Goal: Task Accomplishment & Management: Use online tool/utility

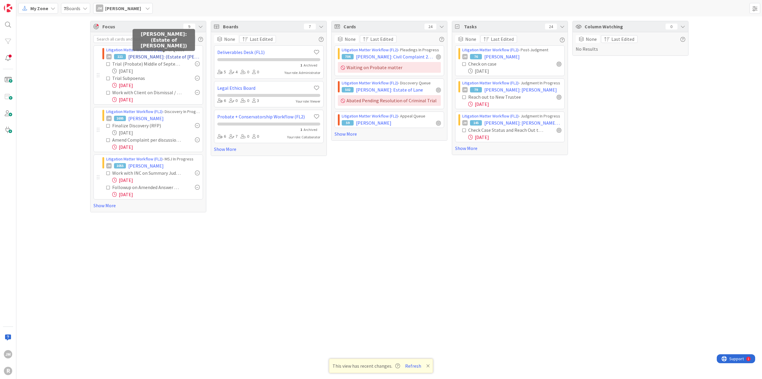
click at [144, 56] on span "[PERSON_NAME]: (Estate of [PERSON_NAME])" at bounding box center [163, 56] width 71 height 7
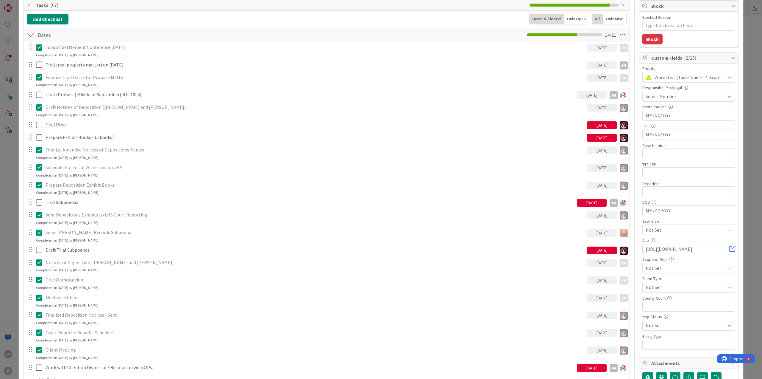
scroll to position [60, 0]
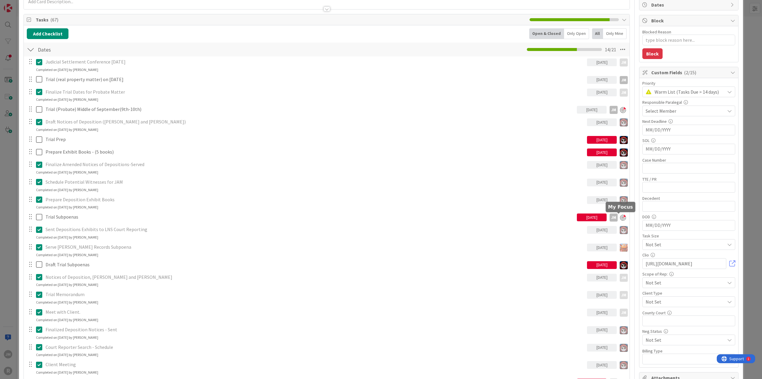
click at [622, 217] on div at bounding box center [623, 217] width 6 height 6
click at [620, 112] on div at bounding box center [623, 110] width 6 height 6
type textarea "x"
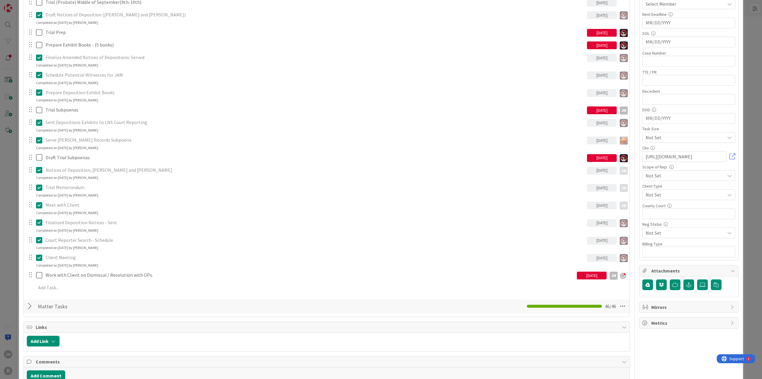
scroll to position [179, 0]
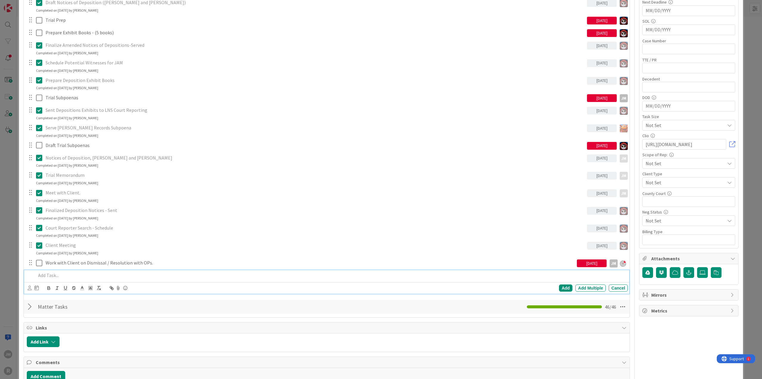
click at [158, 270] on div at bounding box center [331, 275] width 595 height 10
click at [28, 286] on icon at bounding box center [30, 287] width 4 height 4
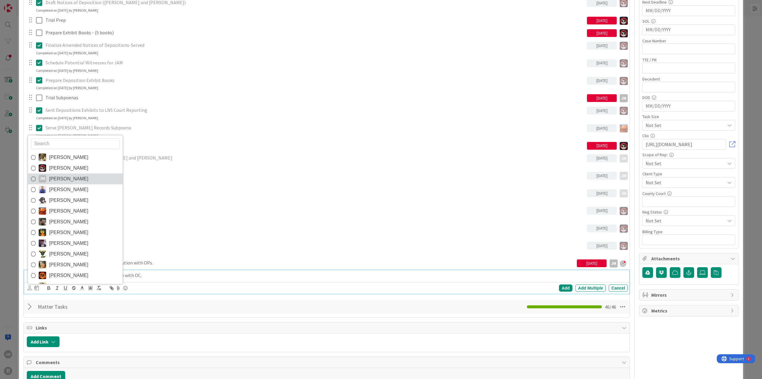
click at [34, 176] on icon at bounding box center [33, 178] width 5 height 9
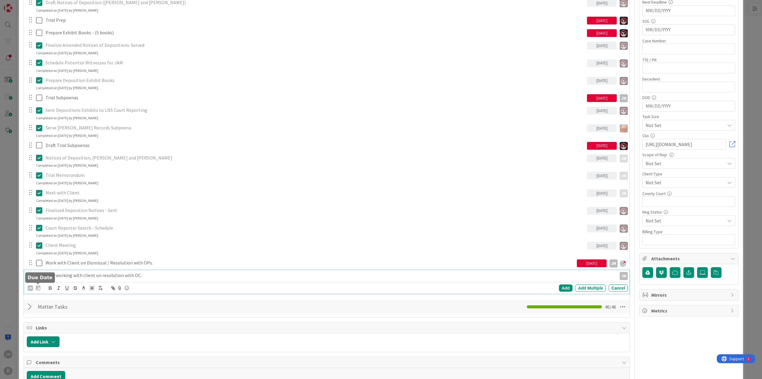
click at [38, 286] on icon at bounding box center [38, 287] width 4 height 5
click at [107, 325] on td "5" at bounding box center [107, 325] width 12 height 11
drag, startPoint x: 144, startPoint y: 275, endPoint x: 147, endPoint y: 273, distance: 3.6
click at [144, 275] on p "Continue working with client on resolution with OC." at bounding box center [310, 275] width 549 height 7
click at [561, 287] on div "Add" at bounding box center [565, 287] width 13 height 7
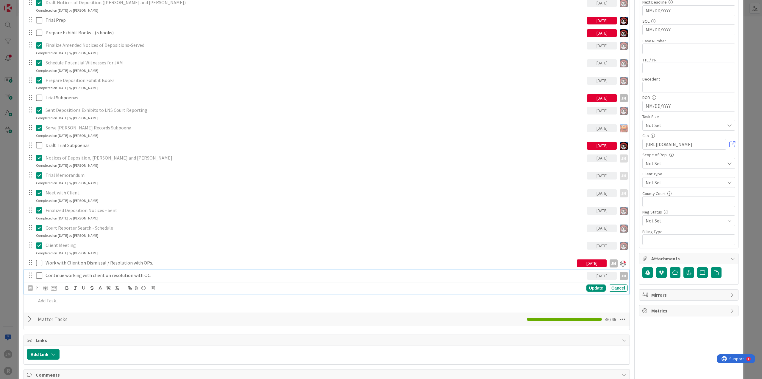
click at [97, 272] on p "Continue working with client on resolution with OC." at bounding box center [315, 275] width 539 height 7
click at [46, 285] on div at bounding box center [45, 287] width 5 height 5
click at [592, 287] on div "Update" at bounding box center [596, 287] width 19 height 7
click at [56, 282] on div at bounding box center [331, 287] width 595 height 10
click at [37, 287] on p "Draft Settlement Agreement." at bounding box center [331, 287] width 590 height 7
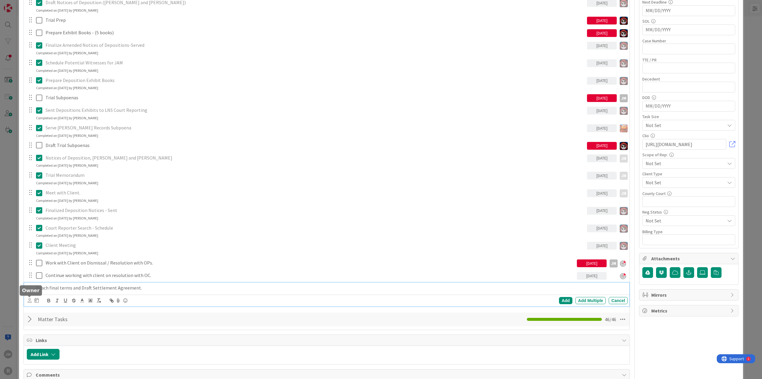
click at [29, 299] on icon at bounding box center [30, 300] width 4 height 4
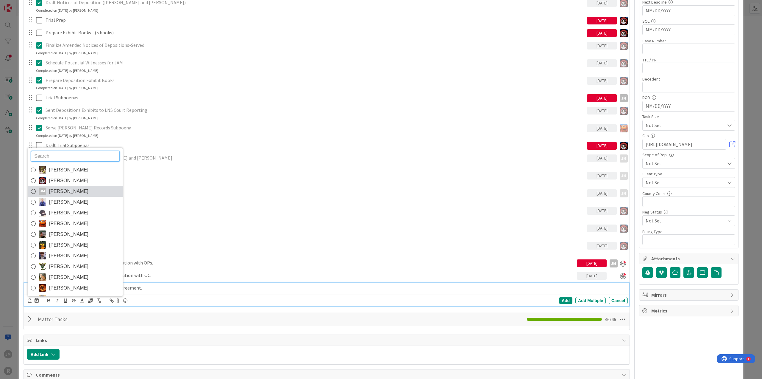
click at [33, 192] on icon at bounding box center [33, 191] width 5 height 9
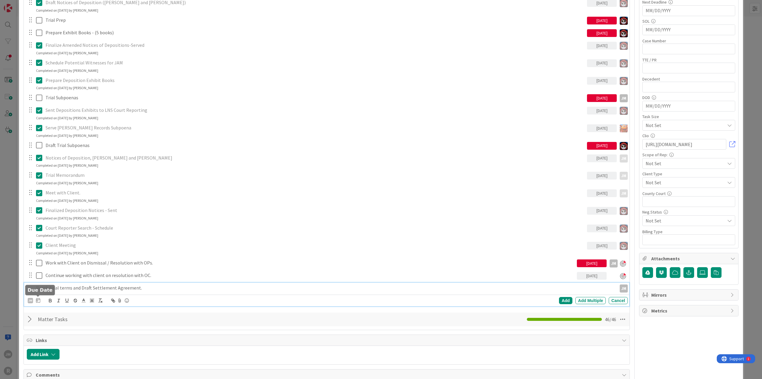
click at [38, 299] on icon at bounding box center [38, 300] width 4 height 5
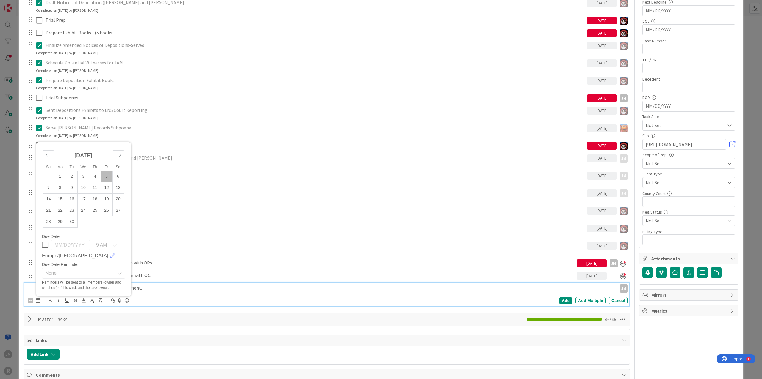
click at [107, 174] on td "5" at bounding box center [107, 175] width 12 height 11
click at [562, 300] on div "Add" at bounding box center [565, 300] width 13 height 7
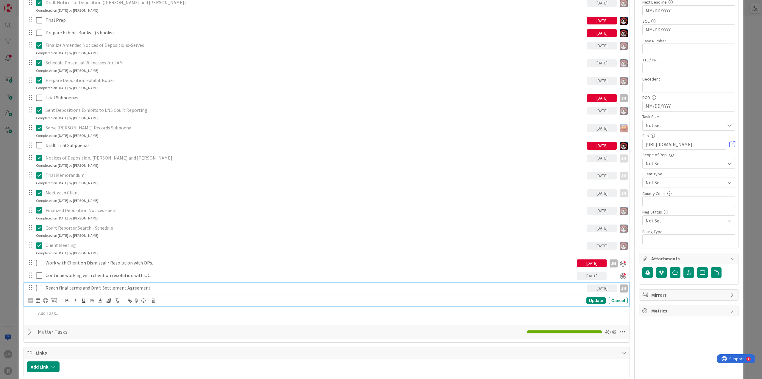
click at [73, 284] on p "Reach final terms and Draft Settlement Agreement." at bounding box center [315, 287] width 539 height 7
click at [44, 299] on div at bounding box center [45, 300] width 5 height 5
type textarea "x"
click at [587, 298] on div "Update" at bounding box center [596, 300] width 19 height 7
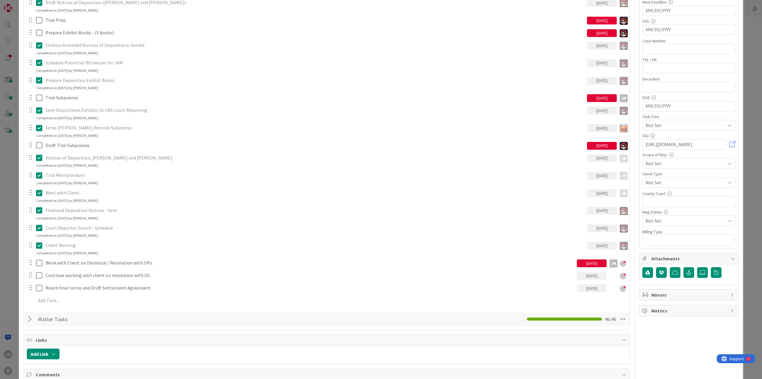
click at [7, 288] on div "ID 111 Litigation Matter Workflow (FL2) Trial Queue Title 47 / 128 [PERSON_NAME…" at bounding box center [381, 189] width 762 height 379
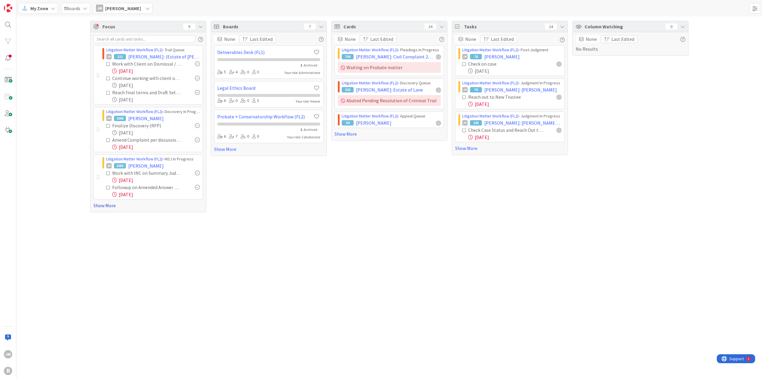
click at [107, 206] on link "Show More" at bounding box center [149, 205] width 110 height 7
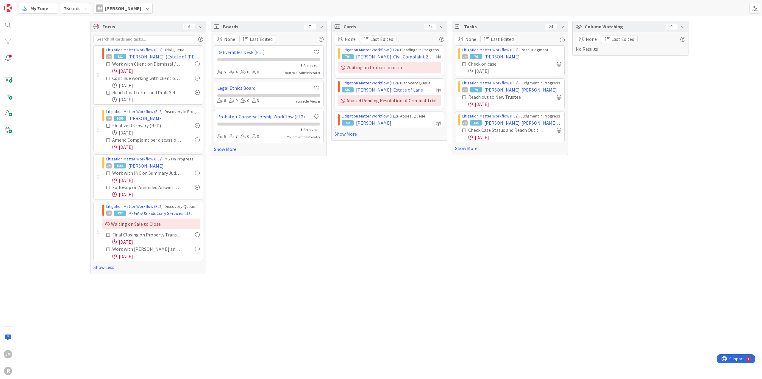
click at [47, 9] on span "My Zone" at bounding box center [39, 8] width 18 height 7
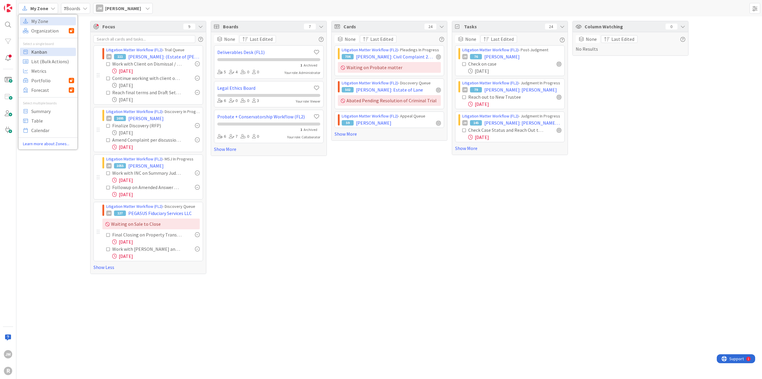
click at [47, 52] on span "Kanban" at bounding box center [52, 51] width 43 height 9
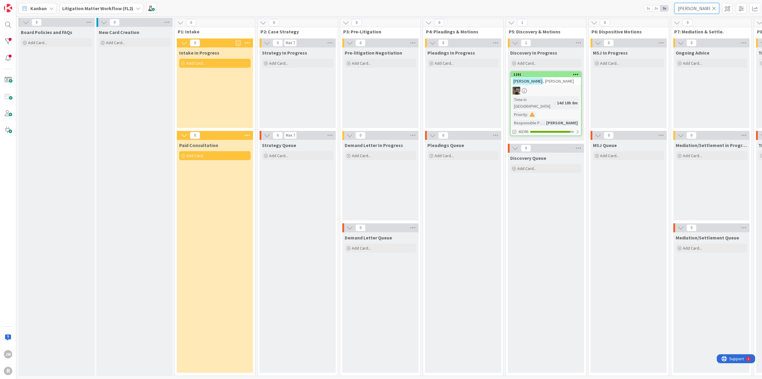
drag, startPoint x: 701, startPoint y: 10, endPoint x: 642, endPoint y: 10, distance: 59.0
click at [642, 10] on div "Kanban Litigation Matter Workflow (FL2) 1x 2x 3x [PERSON_NAME]" at bounding box center [389, 8] width 746 height 16
type input "[PERSON_NAME]"
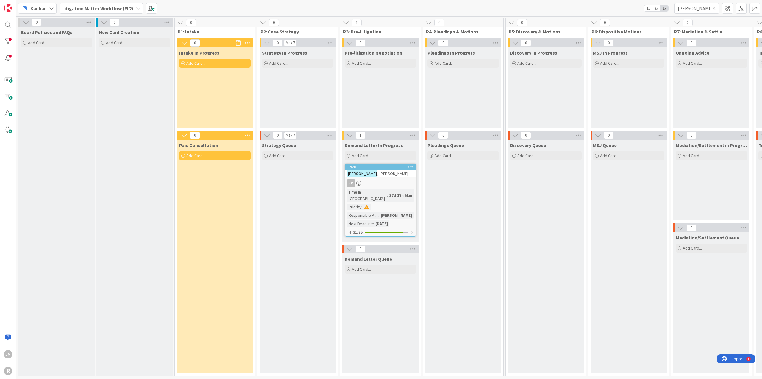
click at [394, 184] on div "JM" at bounding box center [381, 183] width 70 height 8
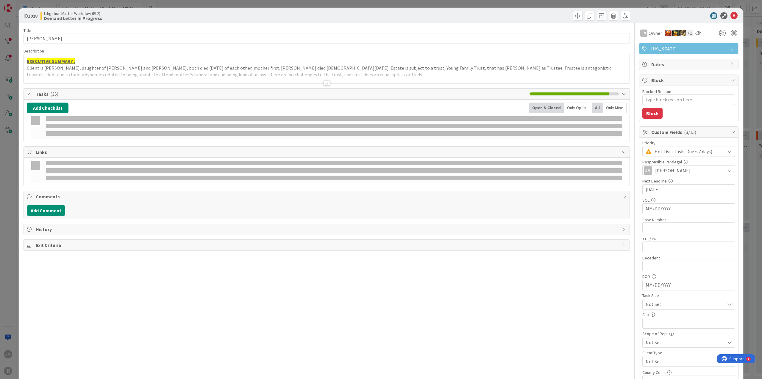
type textarea "x"
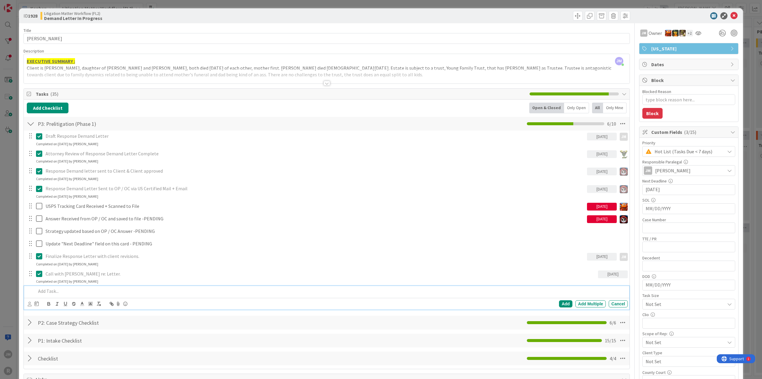
click at [80, 292] on p at bounding box center [331, 290] width 590 height 7
click at [28, 302] on icon at bounding box center [30, 303] width 4 height 4
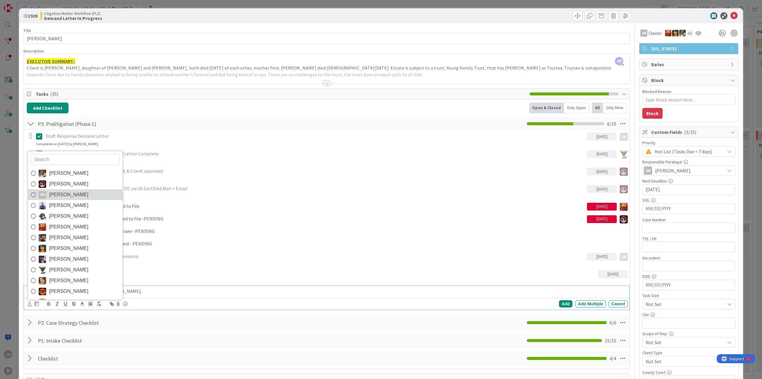
click at [58, 193] on span "[PERSON_NAME]" at bounding box center [68, 194] width 39 height 9
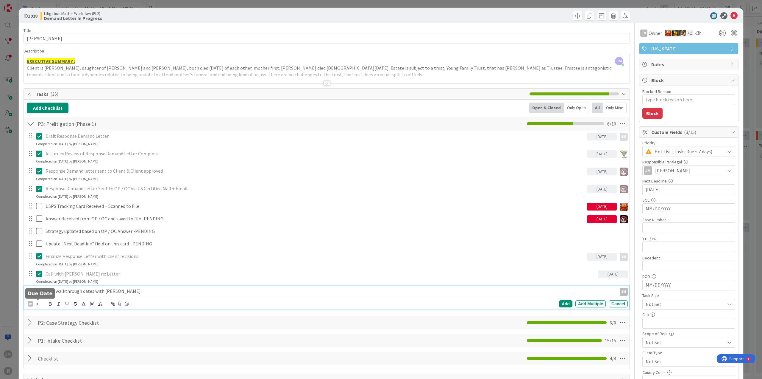
click at [37, 301] on icon at bounding box center [38, 303] width 4 height 5
click at [107, 340] on td "5" at bounding box center [107, 342] width 12 height 11
click at [561, 303] on div "Add" at bounding box center [565, 303] width 13 height 7
type textarea "x"
click at [10, 246] on div "ID 1928 Litigation Matter Workflow (FL2) Demand Letter In Progress Title 13 / 1…" at bounding box center [381, 189] width 762 height 379
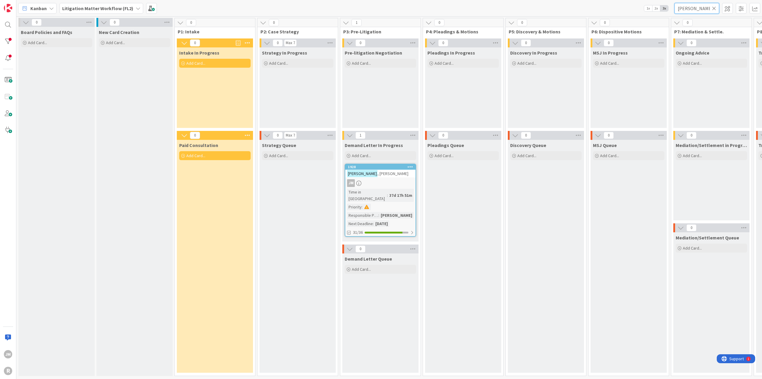
drag, startPoint x: 696, startPoint y: 10, endPoint x: 653, endPoint y: 9, distance: 42.3
click at [653, 9] on div "Kanban Litigation Matter Workflow (FL2) 1x 2x 3x [PERSON_NAME]" at bounding box center [389, 8] width 746 height 16
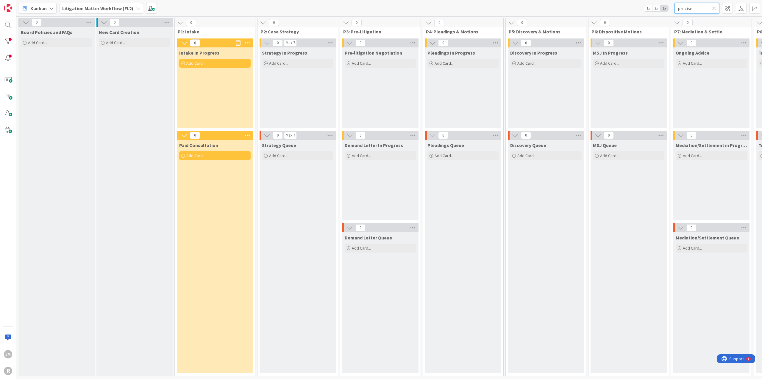
scroll to position [0, 440]
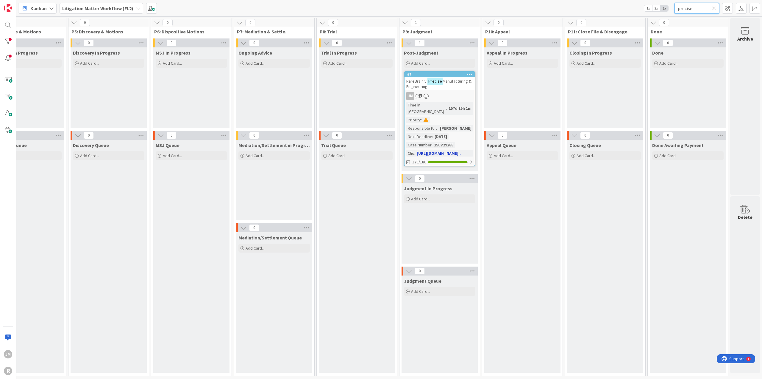
type input "precise"
click at [455, 95] on div "JM 1" at bounding box center [440, 96] width 70 height 8
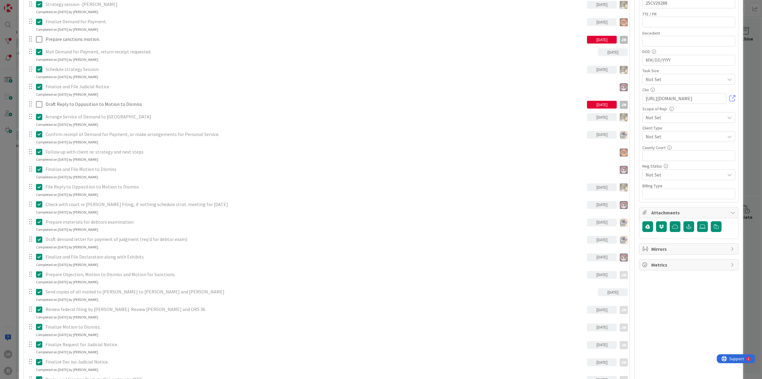
scroll to position [238, 0]
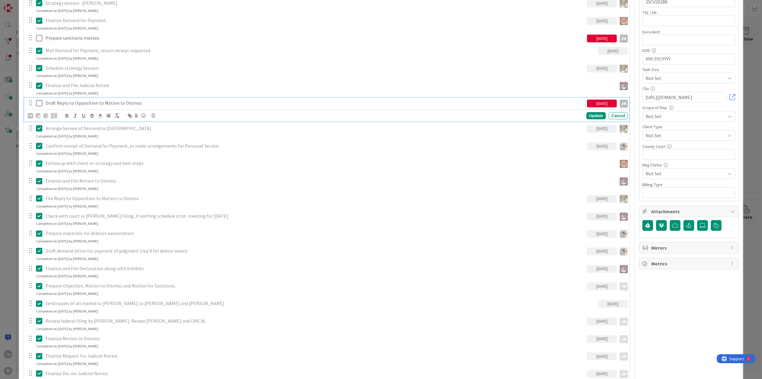
click at [89, 103] on p "Draft Reply to Opposition to Motion to Dismiss" at bounding box center [315, 102] width 539 height 7
click at [46, 114] on div at bounding box center [45, 115] width 5 height 5
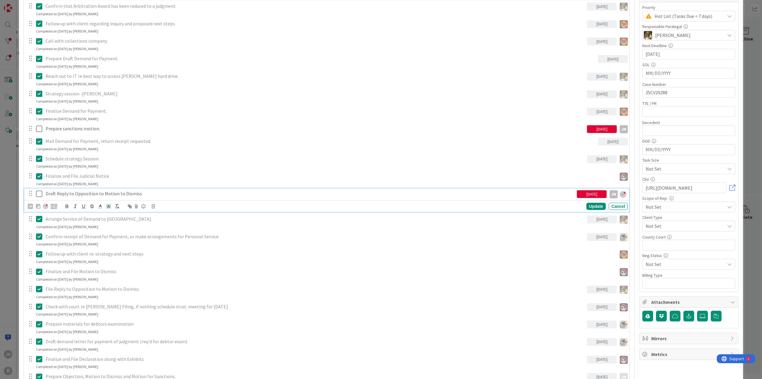
scroll to position [89, 0]
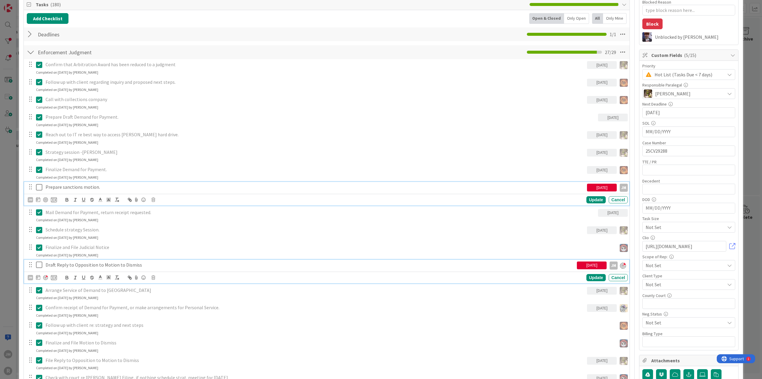
click at [77, 186] on p "Prepare sanctions motion." at bounding box center [315, 186] width 539 height 7
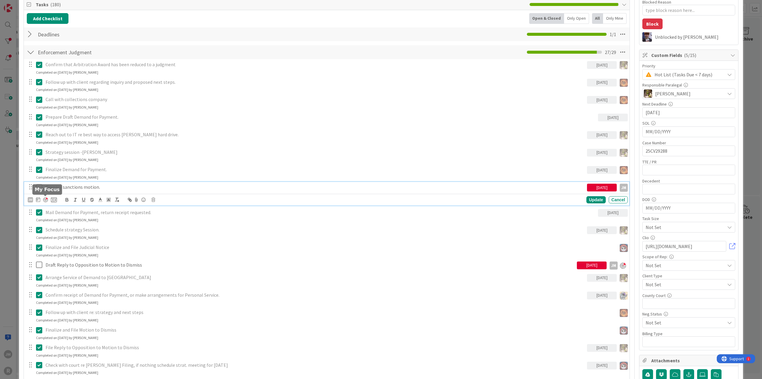
click at [45, 198] on div at bounding box center [45, 199] width 5 height 5
type textarea "x"
click at [36, 199] on icon at bounding box center [38, 199] width 4 height 5
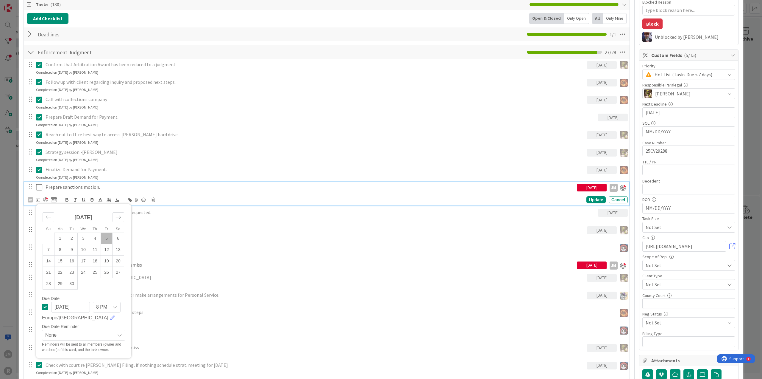
click at [105, 235] on td "5" at bounding box center [107, 237] width 12 height 11
type input "[DATE]"
type textarea "x"
drag, startPoint x: 97, startPoint y: 184, endPoint x: 42, endPoint y: 184, distance: 55.4
click at [42, 184] on div "Prepare sanctions motion. [DATE] JM" at bounding box center [328, 187] width 602 height 10
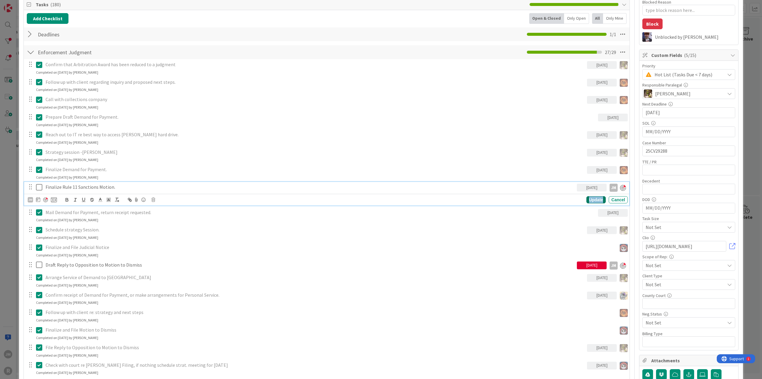
click at [591, 198] on div "Update" at bounding box center [596, 199] width 19 height 7
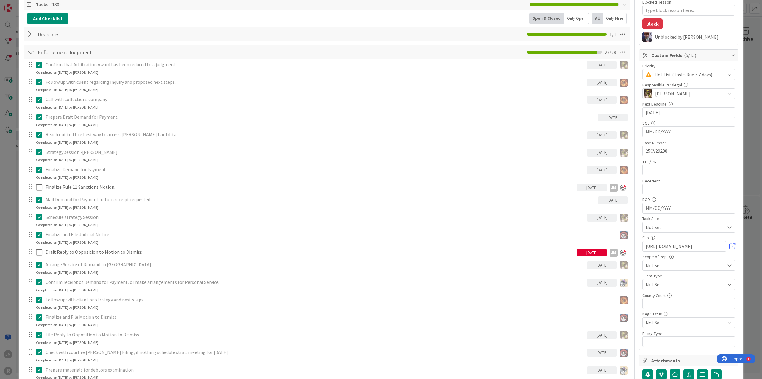
type textarea "x"
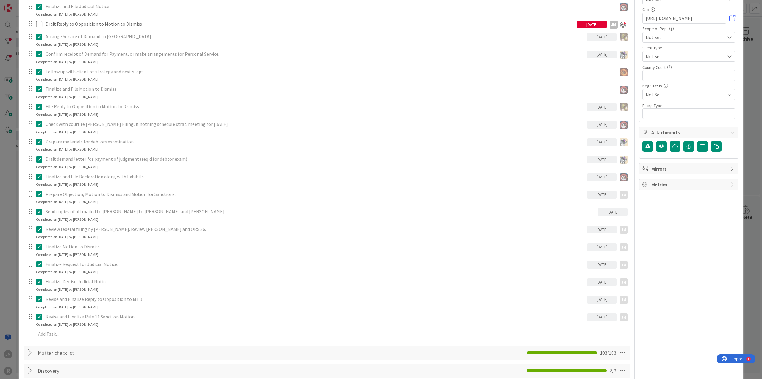
scroll to position [328, 0]
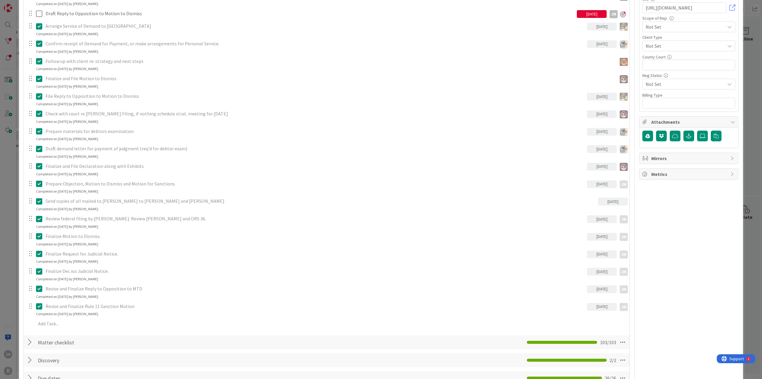
click at [11, 267] on div "ID 97 Litigation Matter Workflow (FL2) Post-Judgment Title 48 / 128 RareBrain v…" at bounding box center [381, 189] width 762 height 379
